Goal: Information Seeking & Learning: Learn about a topic

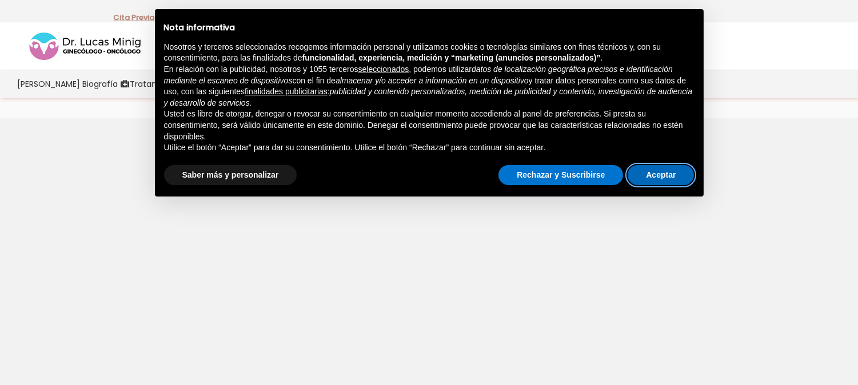
click at [673, 179] on button "Aceptar" at bounding box center [661, 175] width 66 height 21
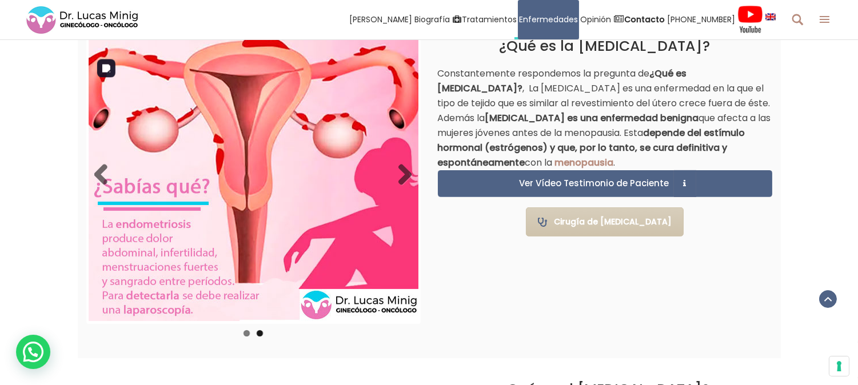
scroll to position [762, 0]
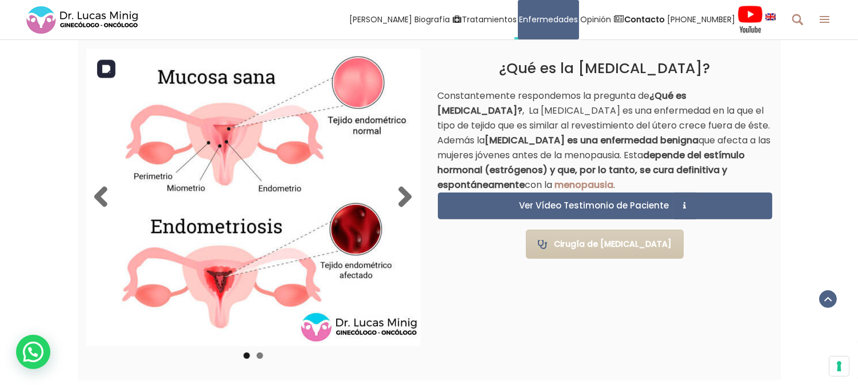
click at [307, 221] on img at bounding box center [254, 197] width 330 height 293
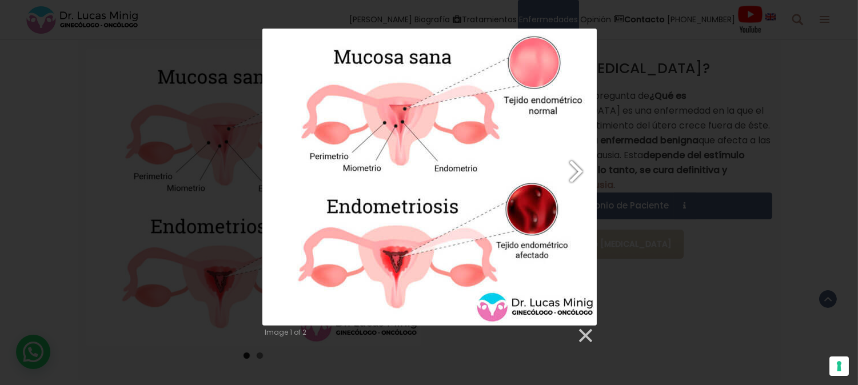
click at [533, 208] on link "Next image" at bounding box center [488, 177] width 213 height 296
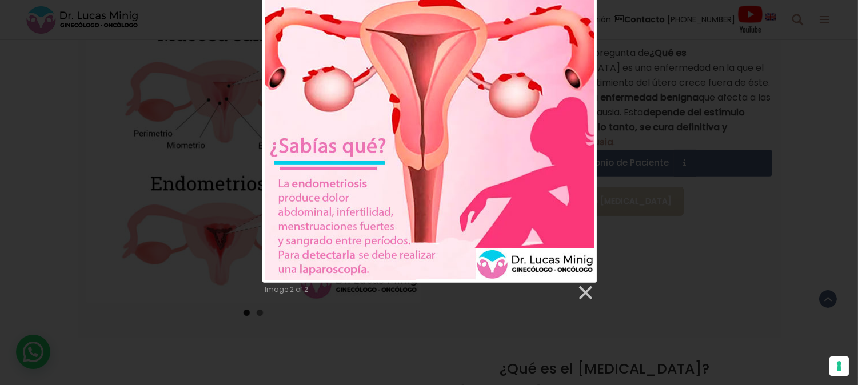
scroll to position [825, 0]
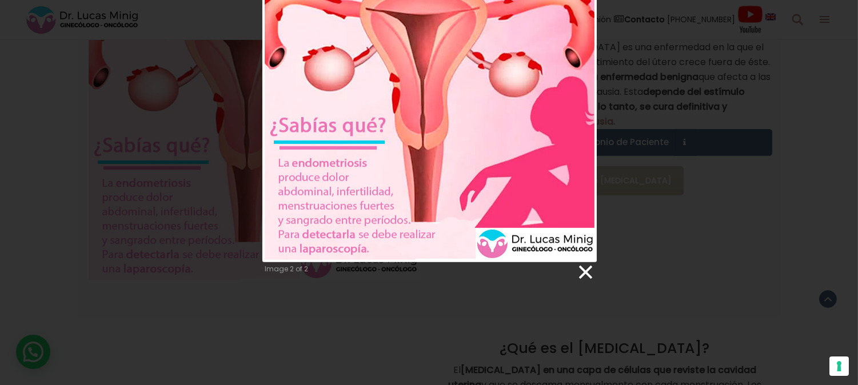
click at [585, 270] on link at bounding box center [584, 272] width 17 height 17
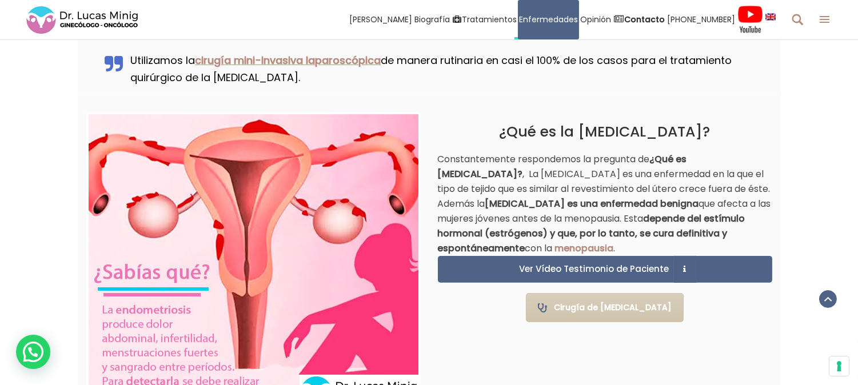
scroll to position [762, 0]
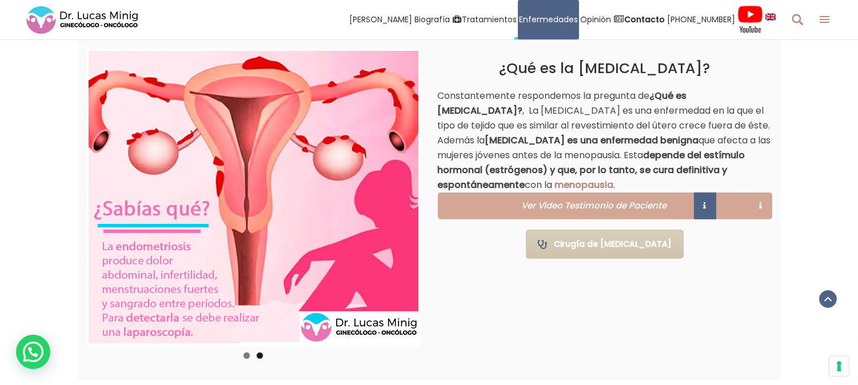
click at [651, 210] on span "Ver Vídeo Testimonio de Paciente" at bounding box center [592, 205] width 153 height 9
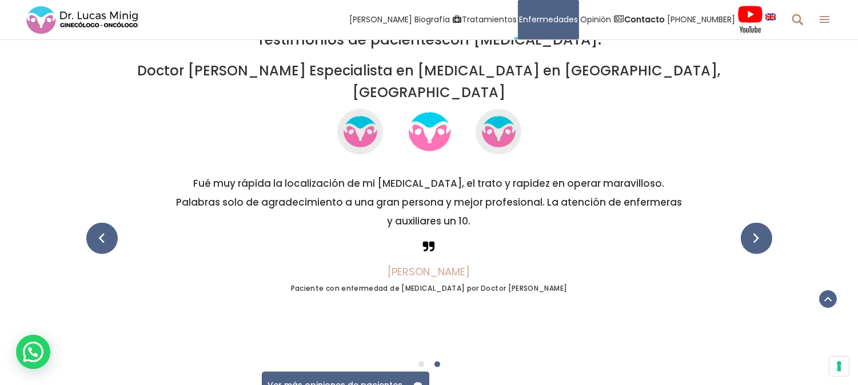
scroll to position [2653, 0]
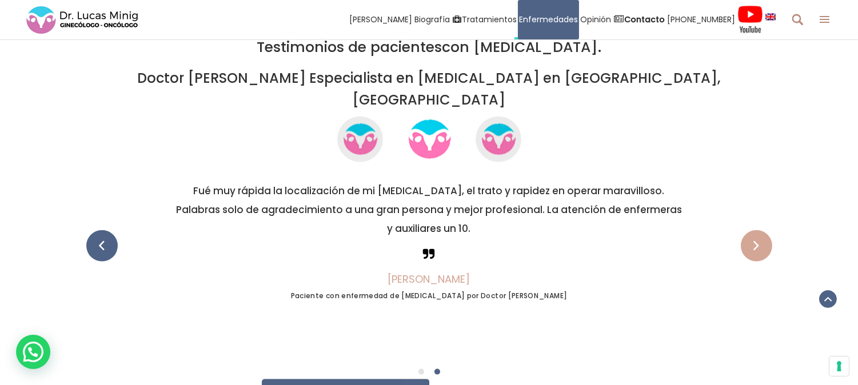
click at [750, 230] on span at bounding box center [756, 245] width 31 height 31
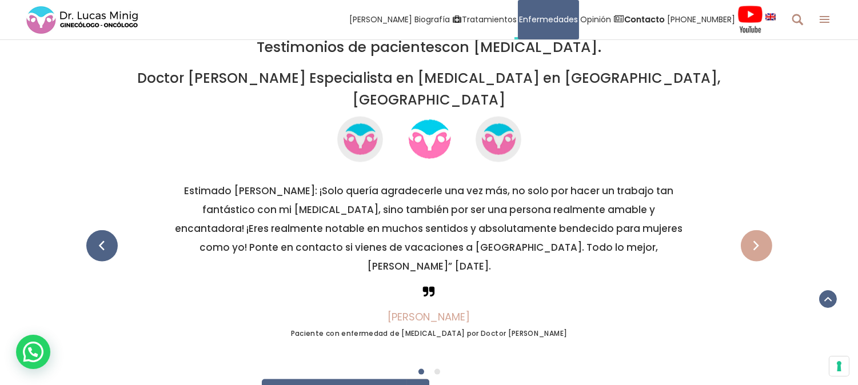
click at [753, 230] on span at bounding box center [756, 245] width 31 height 31
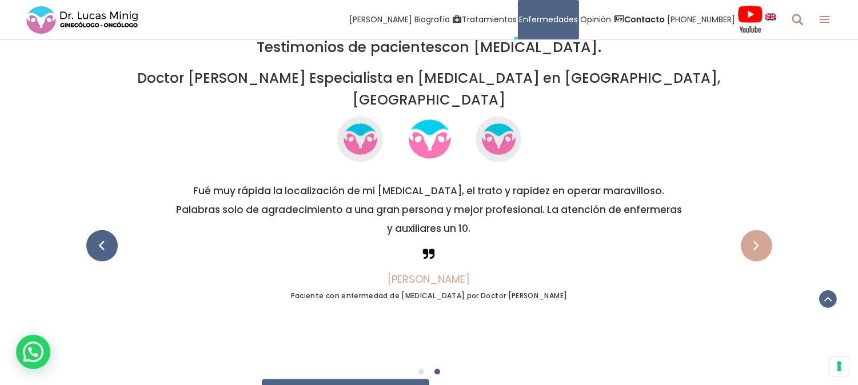
click at [753, 230] on span at bounding box center [756, 245] width 31 height 31
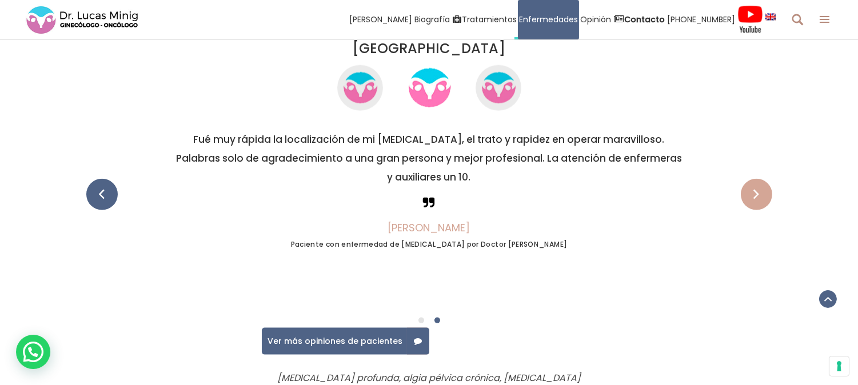
scroll to position [2780, 0]
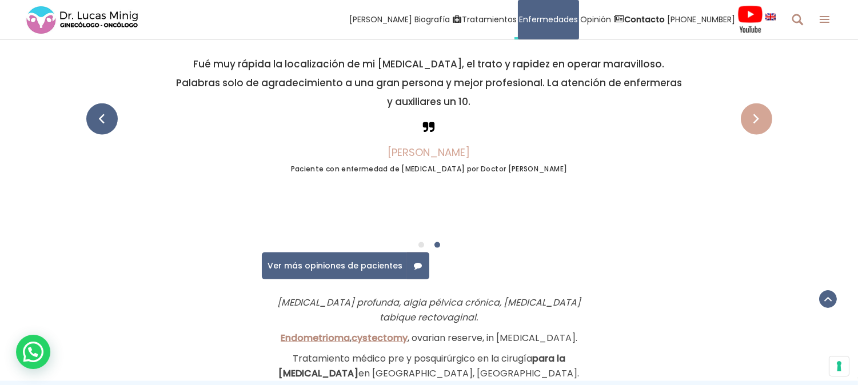
click at [757, 103] on span at bounding box center [756, 118] width 31 height 31
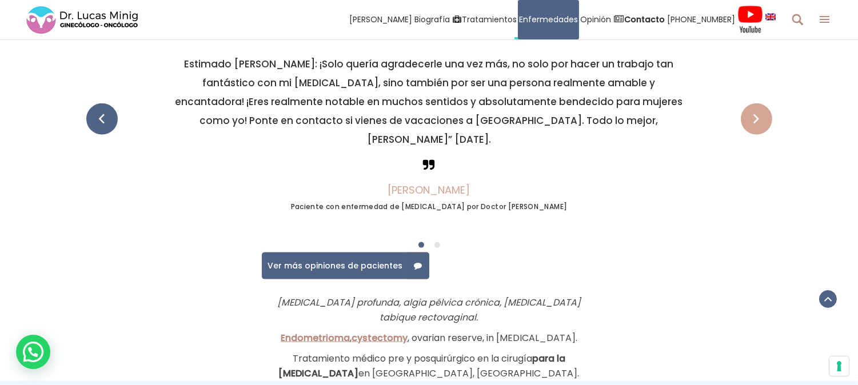
click at [757, 103] on span at bounding box center [756, 118] width 31 height 31
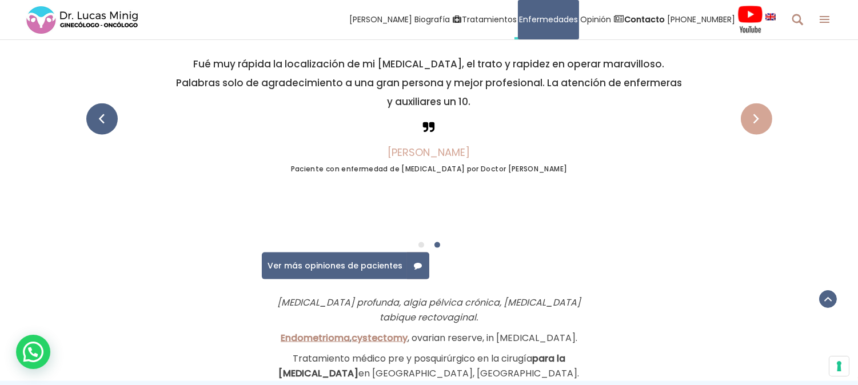
click at [757, 103] on span at bounding box center [756, 118] width 31 height 31
